Goal: Communication & Community: Answer question/provide support

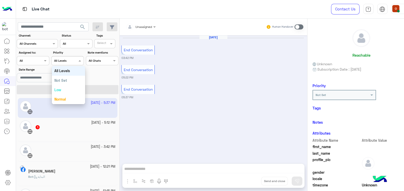
click at [80, 61] on span at bounding box center [80, 60] width 6 height 5
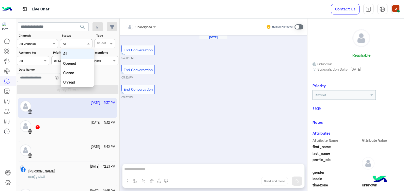
click at [84, 45] on div at bounding box center [76, 43] width 32 height 5
click at [70, 83] on b "Unread" at bounding box center [69, 82] width 12 height 4
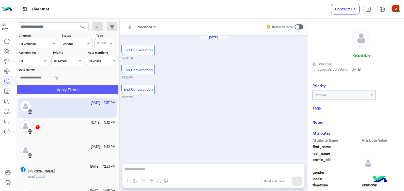
click at [71, 92] on button "Apply Filters" at bounding box center [68, 89] width 102 height 9
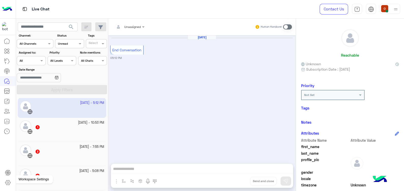
click at [9, 182] on icon at bounding box center [8, 183] width 6 height 6
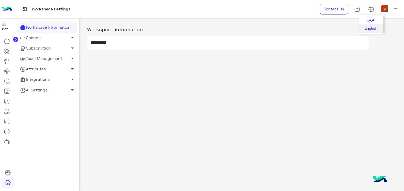
click at [372, 17] on span "عربي" at bounding box center [371, 19] width 9 height 5
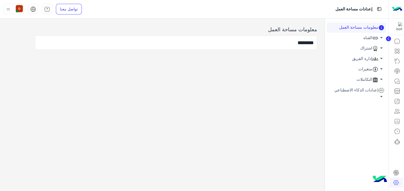
click at [401, 9] on img at bounding box center [397, 9] width 10 height 11
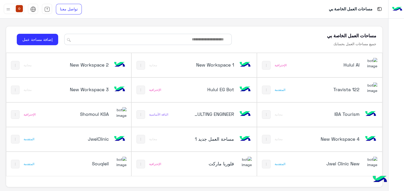
click at [221, 162] on h5 "فلوريا ماركت" at bounding box center [214, 164] width 42 height 6
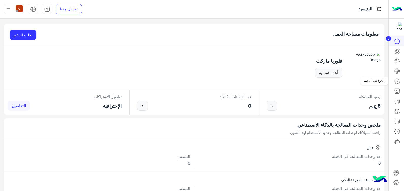
click at [400, 83] on icon at bounding box center [397, 81] width 6 height 6
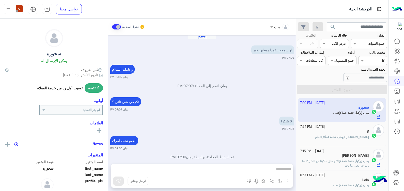
scroll to position [236, 0]
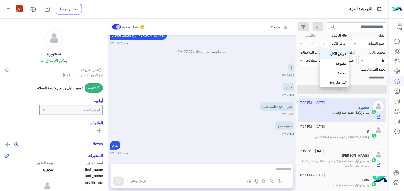
click at [333, 44] on div at bounding box center [334, 43] width 28 height 5
click at [336, 83] on b "غير مقروءة" at bounding box center [338, 82] width 17 height 4
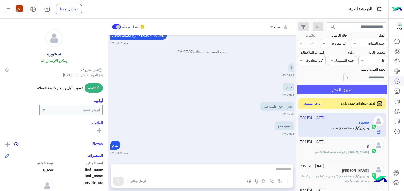
click at [337, 88] on button "تطبيق الفلاتر" at bounding box center [342, 89] width 90 height 9
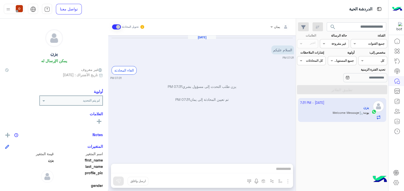
click at [354, 103] on app-inbox-user "[DATE] - 7:31 PM يزن بوت : Welcome Message" at bounding box center [342, 110] width 88 height 24
click at [259, 124] on div "[DATE] السلام عليكم 07:31 PM الغاء المحادثة 07:31 PM يزن طلب التحدث إلى مسؤول ب…" at bounding box center [202, 96] width 188 height 123
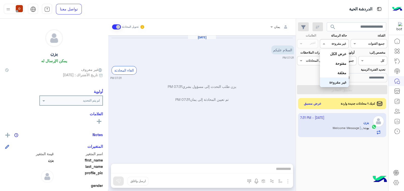
click at [340, 44] on input "text" at bounding box center [341, 43] width 12 height 5
click at [338, 76] on div "مغلقة" at bounding box center [334, 72] width 29 height 9
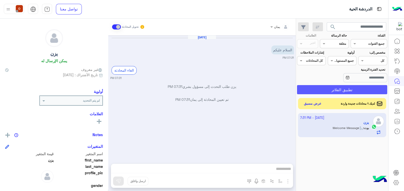
click at [342, 89] on button "تطبيق الفلاتر" at bounding box center [342, 89] width 90 height 9
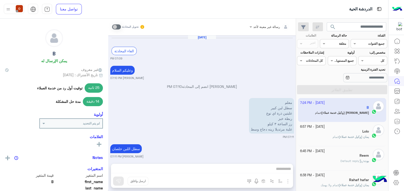
scroll to position [311, 0]
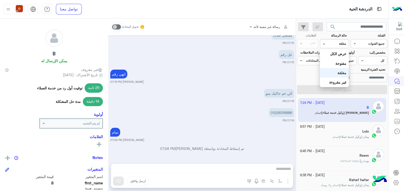
click at [344, 41] on input "text" at bounding box center [341, 43] width 12 height 5
click at [340, 65] on b "مفتوحة" at bounding box center [341, 63] width 11 height 4
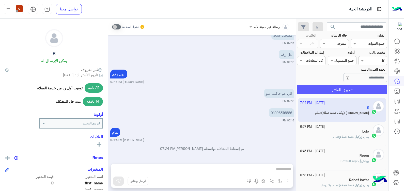
click at [340, 91] on button "تطبيق الفلاتر" at bounding box center [342, 89] width 90 height 9
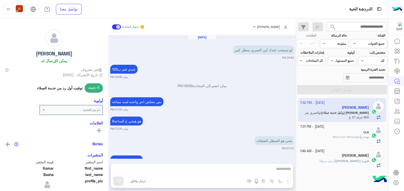
scroll to position [242, 0]
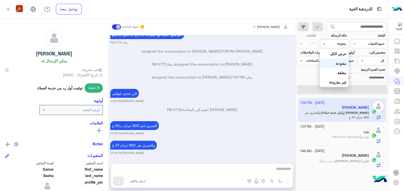
click at [333, 44] on div at bounding box center [334, 43] width 28 height 5
click at [333, 83] on b "غير مقروءة" at bounding box center [338, 82] width 17 height 4
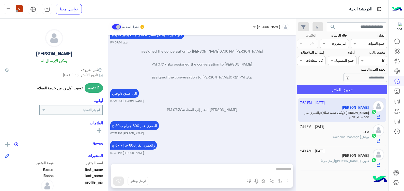
click at [333, 92] on button "تطبيق الفلاتر" at bounding box center [342, 89] width 90 height 9
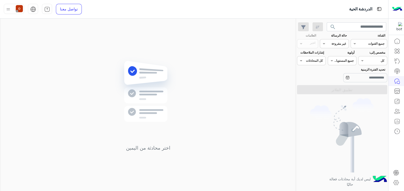
click at [394, 6] on img at bounding box center [397, 9] width 10 height 11
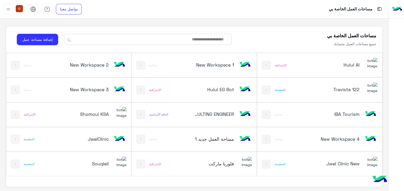
click at [369, 61] on img at bounding box center [371, 63] width 14 height 11
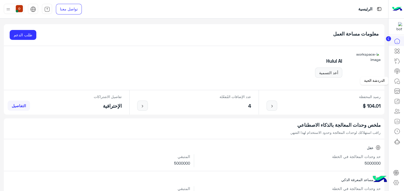
click at [398, 78] on icon at bounding box center [397, 81] width 6 height 6
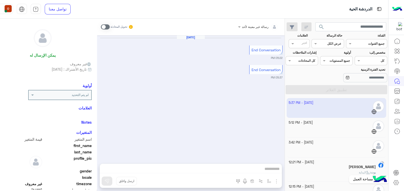
click at [396, 183] on icon at bounding box center [396, 183] width 6 height 6
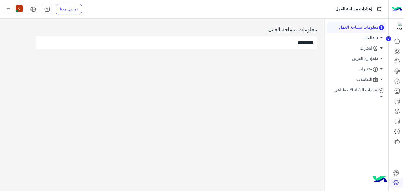
click at [366, 37] on link "القناه arrow_drop_down" at bounding box center [357, 38] width 60 height 10
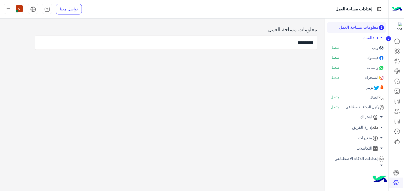
click at [372, 65] on span "واتساب" at bounding box center [372, 67] width 12 height 4
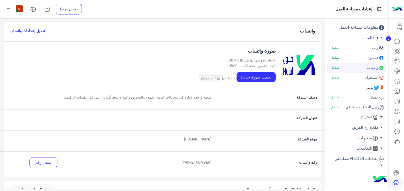
click at [381, 37] on span "arrow_drop_up" at bounding box center [382, 38] width 6 height 6
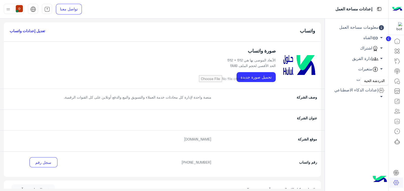
click at [396, 81] on icon at bounding box center [397, 81] width 6 height 6
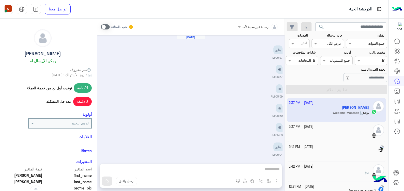
scroll to position [422, 0]
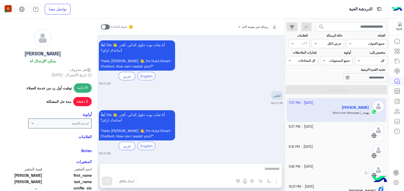
click at [398, 10] on img at bounding box center [397, 9] width 10 height 11
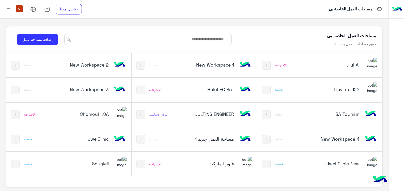
click at [98, 113] on h5 "Shomoul KSA" at bounding box center [88, 114] width 42 height 6
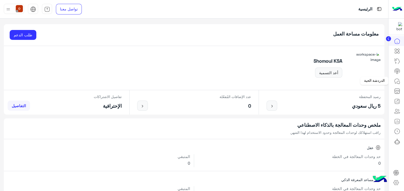
click at [398, 82] on icon at bounding box center [397, 81] width 6 height 6
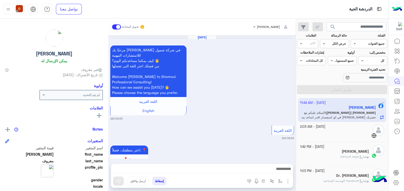
scroll to position [664, 0]
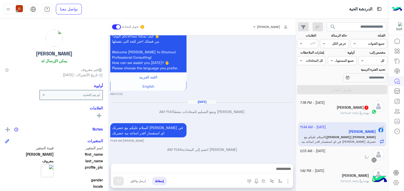
click at [351, 110] on div "[PERSON_NAME] 1" at bounding box center [334, 108] width 69 height 5
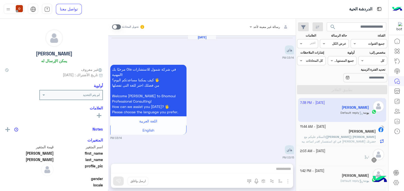
scroll to position [790, 0]
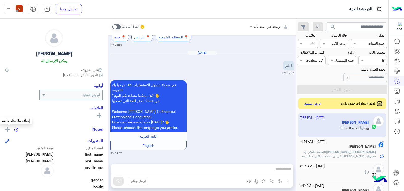
click at [10, 128] on img at bounding box center [7, 129] width 5 height 5
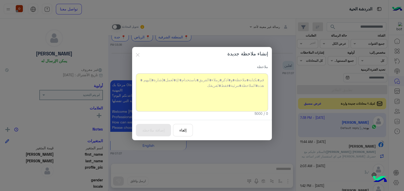
click at [220, 86] on div at bounding box center [202, 92] width 132 height 38
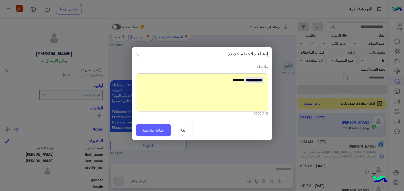
click at [158, 131] on button "إضافة ملاحظة" at bounding box center [153, 130] width 35 height 12
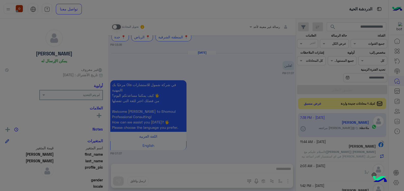
scroll to position [829, 0]
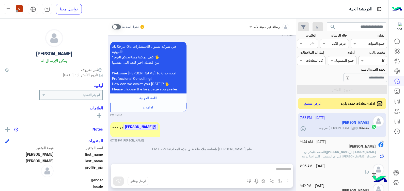
click at [224, 117] on div "[DATE] هاي 03:14 PM مرحبًا بك Ola في شركة شمول للاستشارات المهنية! كيف يمكننا م…" at bounding box center [202, 96] width 188 height 123
click at [361, 123] on app-inbox-user "[DATE] - 7:38 PM [PERSON_NAME] ملاحظة : @[PERSON_NAME] مراجعه" at bounding box center [342, 125] width 88 height 24
click at [338, 149] on div "[PERSON_NAME]" at bounding box center [338, 146] width 76 height 5
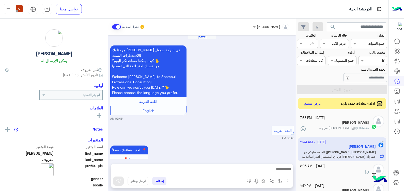
scroll to position [664, 0]
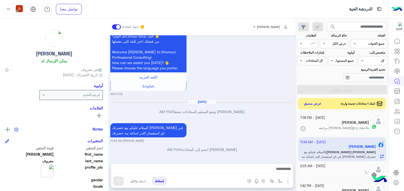
click at [356, 132] on div "ملاحظة : @[PERSON_NAME] مراجعه" at bounding box center [334, 130] width 69 height 9
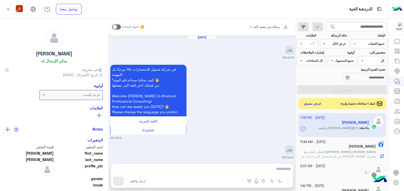
scroll to position [729, 0]
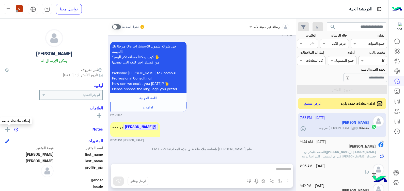
click at [8, 129] on img at bounding box center [7, 129] width 5 height 5
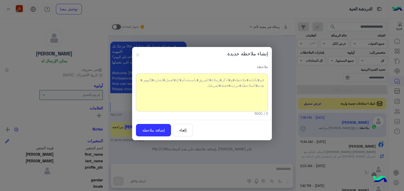
click at [245, 150] on modal-container "إنشاء ملاحظة جديدة ملاحظة وصلت إلى الحد الأقصى لعدد الأحرف 0 / 5000 إلغاء إضافة…" at bounding box center [202, 95] width 404 height 191
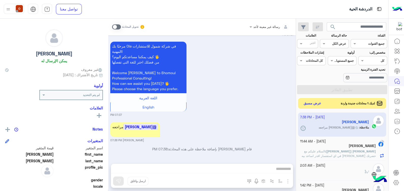
click at [312, 100] on button "عرض مسبق" at bounding box center [312, 103] width 21 height 7
click at [323, 108] on div "search القناة: القناه جميع القنوات حالة الرسالة القناه عرض الكل العلامات اختر م…" at bounding box center [342, 106] width 92 height 175
click at [119, 25] on span at bounding box center [116, 26] width 9 height 5
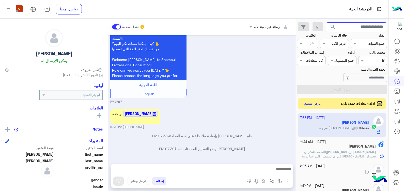
click at [371, 25] on input "text" at bounding box center [357, 26] width 60 height 9
type input "******"
click at [331, 27] on span "search" at bounding box center [333, 27] width 6 height 6
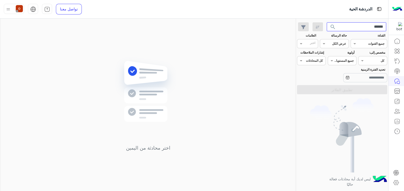
click at [362, 26] on input "******" at bounding box center [357, 26] width 60 height 9
type input "*"
click at [332, 26] on span "search" at bounding box center [333, 27] width 6 height 6
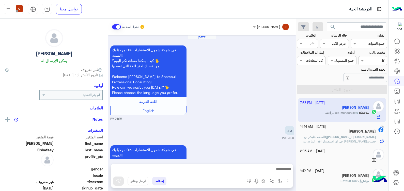
scroll to position [723, 0]
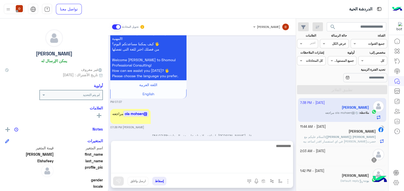
click at [240, 168] on textarea at bounding box center [202, 158] width 182 height 31
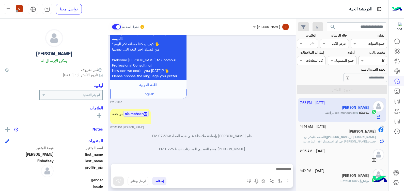
click at [247, 120] on div "@ola mohsen مراجعه ola mohsen 07:38 PM" at bounding box center [202, 119] width 184 height 22
click at [9, 130] on img at bounding box center [7, 129] width 5 height 5
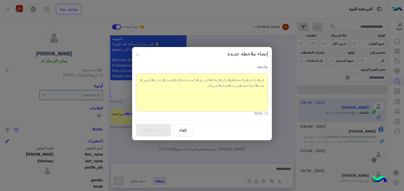
click at [145, 155] on modal-container "إنشاء ملاحظة جديدة ملاحظة وصلت إلى الحد الأقصى لعدد الأحرف 0 / 5000 إلغاء إضافة…" at bounding box center [202, 95] width 404 height 191
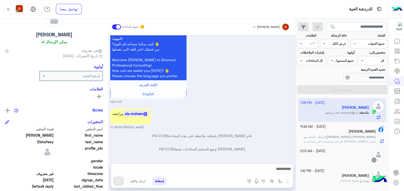
scroll to position [0, 0]
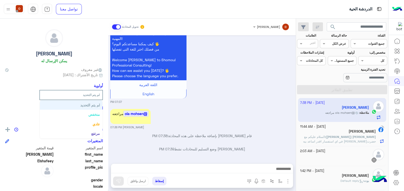
click at [67, 94] on input "text" at bounding box center [78, 94] width 42 height 5
click at [98, 114] on icon at bounding box center [99, 115] width 5 height 5
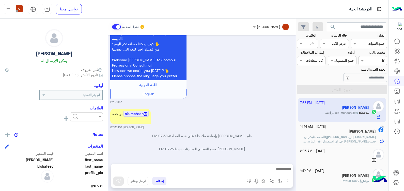
click at [53, 112] on div "العلامات رؤية الكل" at bounding box center [54, 116] width 98 height 20
click at [10, 133] on img at bounding box center [7, 135] width 5 height 5
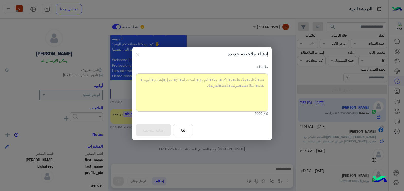
click at [290, 85] on modal-container "إنشاء ملاحظة جديدة ملاحظة وصلت إلى الحد الأقصى لعدد الأحرف 0 / 5000 إلغاء إضافة…" at bounding box center [202, 95] width 404 height 191
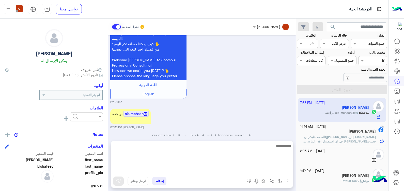
click at [142, 166] on textarea at bounding box center [202, 158] width 182 height 31
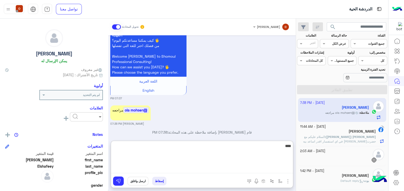
type textarea "****"
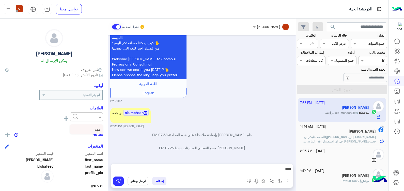
click at [99, 116] on span at bounding box center [99, 116] width 6 height 5
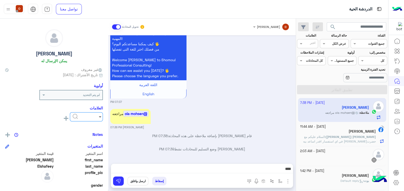
click at [99, 116] on span at bounding box center [99, 116] width 6 height 5
click at [85, 115] on input "text" at bounding box center [91, 116] width 16 height 5
click at [95, 129] on span "مهم" at bounding box center [98, 129] width 6 height 4
click at [72, 128] on div "Ola Elshafeey يمكن الإرسال له غير معروف تاريخ الأشتراك : 06/19/2025 أولوية لم ي…" at bounding box center [54, 104] width 108 height 171
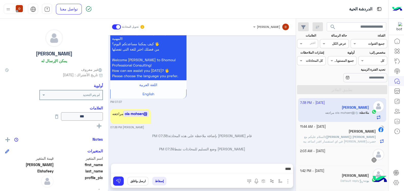
click at [337, 134] on div "[PERSON_NAME]" at bounding box center [338, 131] width 76 height 5
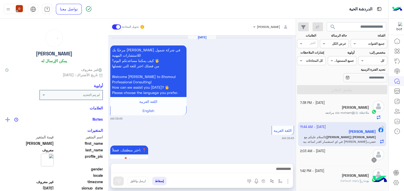
scroll to position [664, 0]
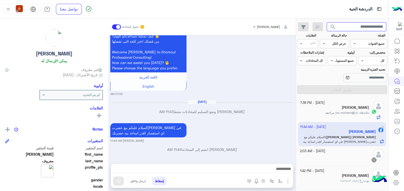
click at [347, 24] on input "text" at bounding box center [357, 26] width 60 height 9
type input "*"
click at [327, 22] on button "search" at bounding box center [333, 27] width 12 height 11
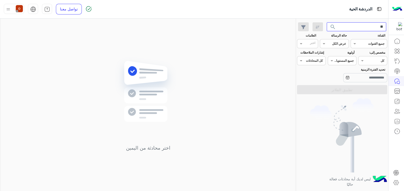
type input "*"
click at [332, 26] on span "search" at bounding box center [333, 27] width 6 height 6
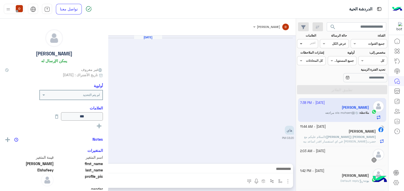
scroll to position [723, 0]
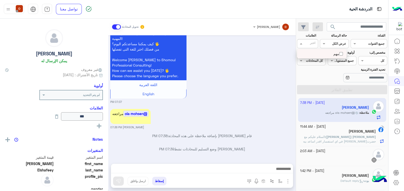
click at [301, 43] on span at bounding box center [301, 43] width 6 height 5
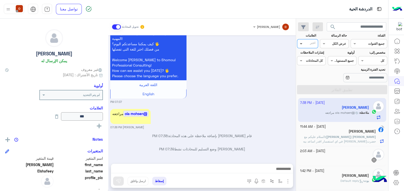
click at [301, 43] on span at bounding box center [301, 43] width 6 height 5
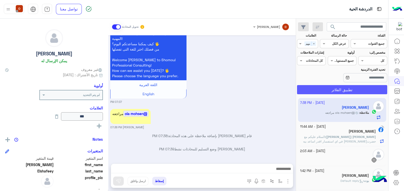
click at [346, 90] on button "تطبيق الفلاتر" at bounding box center [342, 89] width 90 height 9
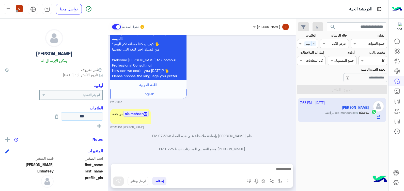
click at [67, 117] on input "***" at bounding box center [82, 116] width 42 height 8
click at [54, 119] on icon at bounding box center [57, 117] width 6 height 6
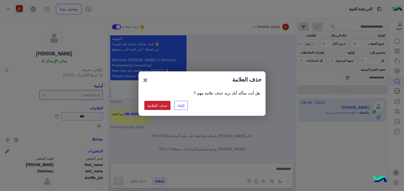
click at [159, 108] on button "حذف العلامة" at bounding box center [157, 105] width 26 height 9
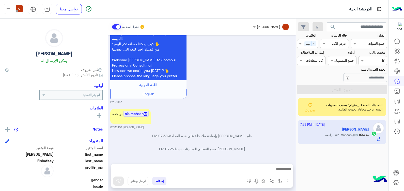
click at [312, 104] on icon at bounding box center [310, 105] width 4 height 4
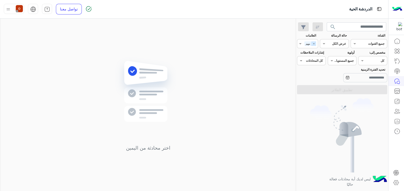
click at [316, 43] on span "×" at bounding box center [314, 43] width 5 height 5
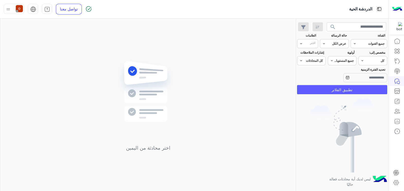
click at [331, 89] on button "تطبيق الفلاتر" at bounding box center [342, 89] width 90 height 9
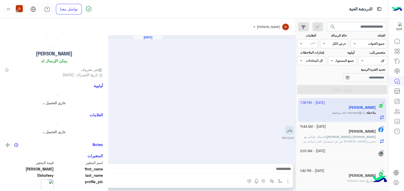
scroll to position [723, 0]
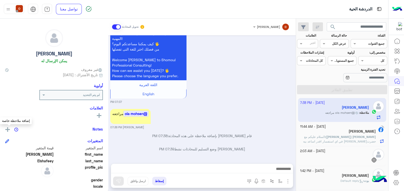
click at [8, 126] on button at bounding box center [7, 129] width 5 height 6
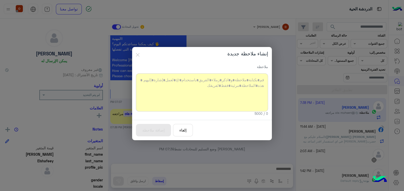
click at [184, 131] on button "إلغاء" at bounding box center [183, 130] width 20 height 12
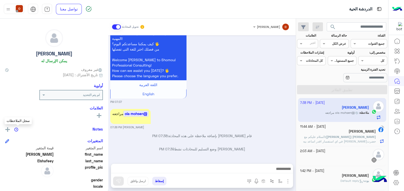
click at [16, 130] on img at bounding box center [16, 130] width 4 height 4
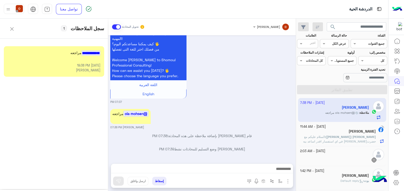
click at [62, 58] on div at bounding box center [54, 58] width 93 height 5
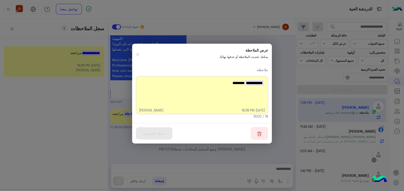
click at [261, 131] on img "button" at bounding box center [259, 133] width 5 height 5
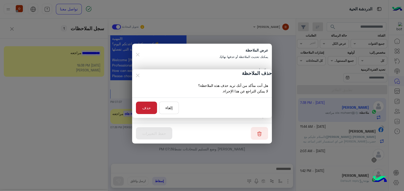
click at [149, 103] on button "حذف" at bounding box center [146, 108] width 21 height 12
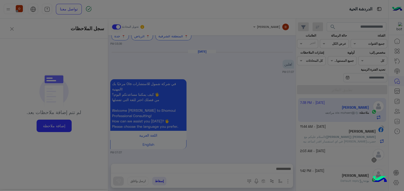
scroll to position [671, 0]
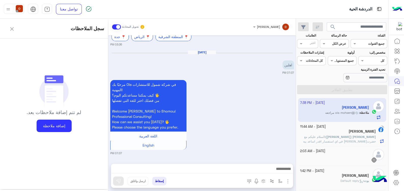
click at [333, 26] on span "search" at bounding box center [333, 27] width 6 height 6
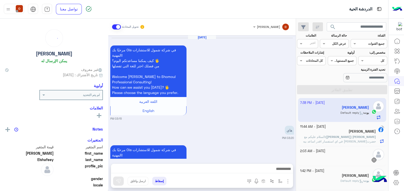
scroll to position [701, 0]
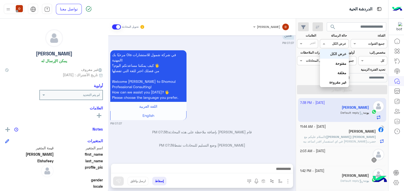
click at [330, 43] on div at bounding box center [334, 43] width 28 height 5
click at [250, 78] on div "مرحبًا بك Ola في شركة شمول للاستشارات المهنية! كيف يمكننا مساعدتكم اليوم؟ 🖐️ من…" at bounding box center [202, 87] width 184 height 77
click at [337, 45] on input "text" at bounding box center [341, 43] width 12 height 5
click at [401, 7] on img at bounding box center [397, 9] width 10 height 11
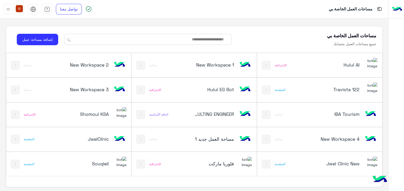
click at [219, 170] on div "فلوريا ماركت" at bounding box center [217, 164] width 69 height 15
click at [221, 164] on h5 "فلوريا ماركت" at bounding box center [214, 164] width 42 height 6
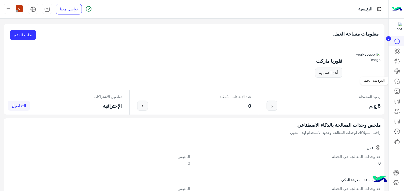
click at [395, 81] on icon at bounding box center [397, 81] width 5 height 5
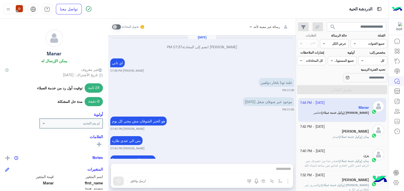
scroll to position [270, 0]
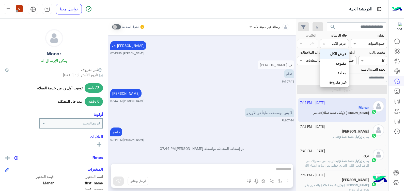
click at [334, 44] on div at bounding box center [334, 43] width 28 height 5
click at [340, 83] on b "غير مقروءة" at bounding box center [338, 82] width 17 height 4
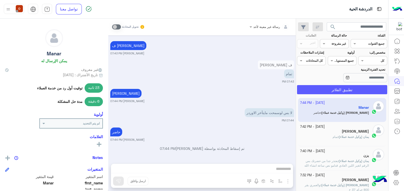
click at [342, 93] on button "تطبيق الفلاتر" at bounding box center [342, 89] width 90 height 9
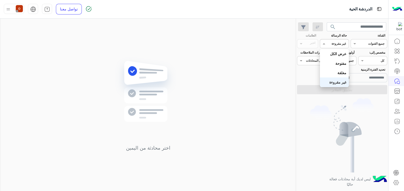
click at [328, 41] on div at bounding box center [334, 43] width 28 height 5
click at [340, 73] on b "مغلقة" at bounding box center [342, 73] width 9 height 4
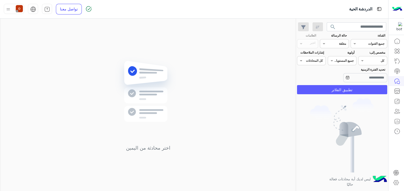
click at [341, 89] on button "تطبيق الفلاتر" at bounding box center [342, 89] width 90 height 9
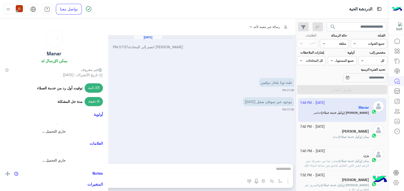
scroll to position [270, 0]
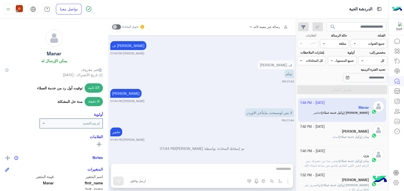
click at [394, 8] on img at bounding box center [397, 9] width 10 height 11
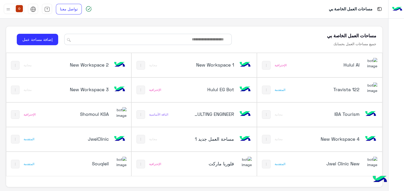
click at [32, 9] on img at bounding box center [33, 9] width 6 height 6
click at [33, 29] on span "English" at bounding box center [33, 28] width 13 height 5
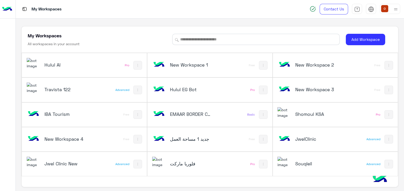
click at [32, 63] on img at bounding box center [34, 63] width 14 height 11
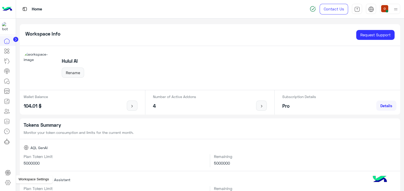
click at [6, 184] on icon at bounding box center [8, 183] width 6 height 6
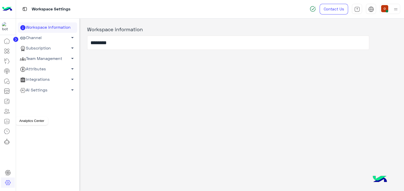
click at [5, 121] on icon at bounding box center [7, 122] width 6 height 6
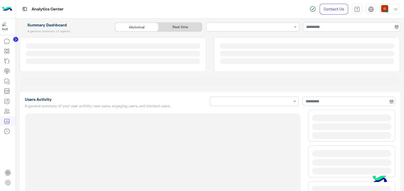
type input "**********"
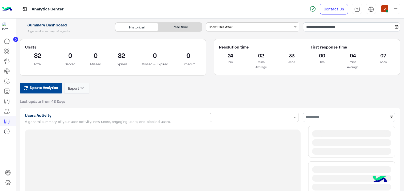
type input "**********"
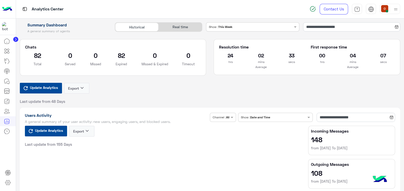
type input "**********"
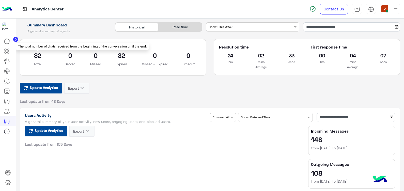
type input "**********"
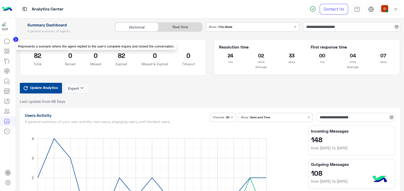
type input "**********"
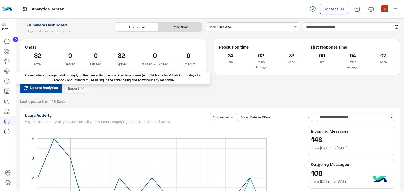
type input "**********"
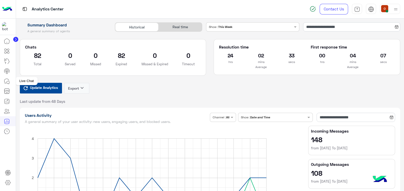
click at [6, 80] on icon at bounding box center [7, 81] width 6 height 6
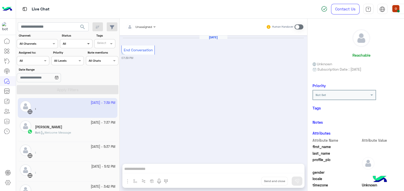
click at [87, 46] on span at bounding box center [89, 43] width 6 height 5
click at [70, 73] on b "Closed" at bounding box center [68, 73] width 11 height 4
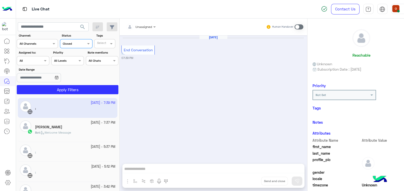
click at [75, 40] on div "Channel Closed" at bounding box center [76, 43] width 33 height 9
click at [382, 8] on img at bounding box center [383, 9] width 6 height 6
click at [383, 20] on span "عربي" at bounding box center [382, 19] width 9 height 5
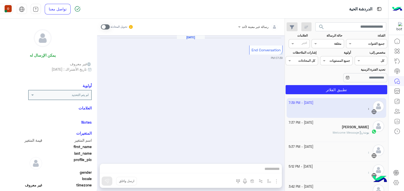
click at [397, 6] on img at bounding box center [397, 9] width 10 height 11
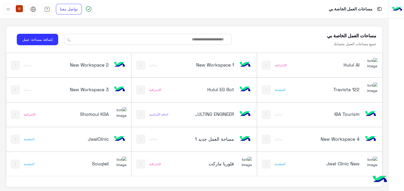
click at [214, 163] on h5 "فلوريا ماركت" at bounding box center [214, 164] width 42 height 6
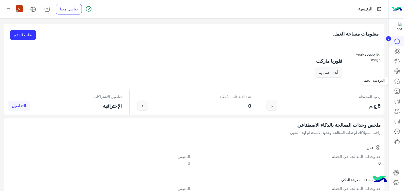
click at [397, 82] on icon at bounding box center [398, 82] width 3 height 3
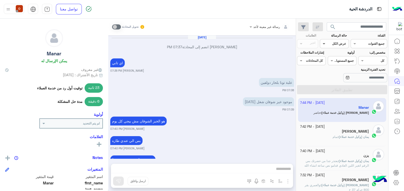
scroll to position [270, 0]
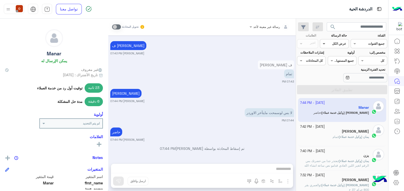
click at [327, 46] on span at bounding box center [323, 43] width 6 height 5
click at [338, 76] on div "مغلقة" at bounding box center [334, 72] width 29 height 9
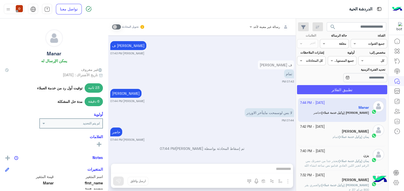
click at [341, 92] on button "تطبيق الفلاتر" at bounding box center [342, 89] width 90 height 9
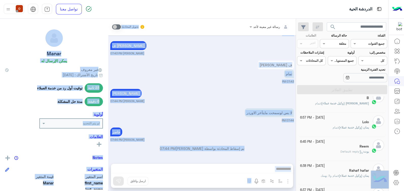
drag, startPoint x: 363, startPoint y: 124, endPoint x: 360, endPoint y: 202, distance: 77.6
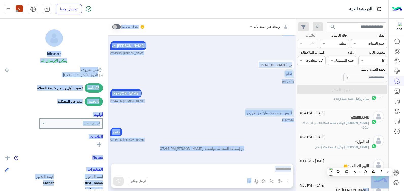
click at [226, 110] on div "لا بس لوسمحت مايتأخر الاوردر 07:44 PM" at bounding box center [202, 115] width 184 height 16
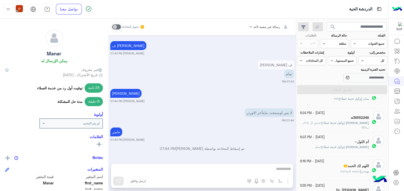
click at [231, 128] on div "حاضر خالد صقر 07:44 PM" at bounding box center [202, 134] width 184 height 16
